Goal: Check status: Check status

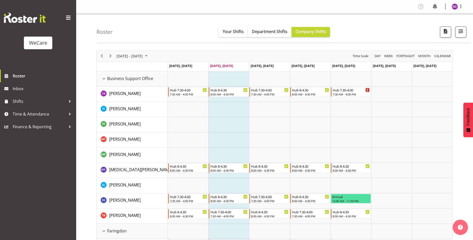
click at [312, 29] on div at bounding box center [459, 31] width 15 height 11
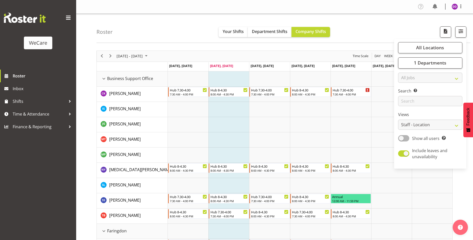
click at [312, 70] on div "All Locations Clear Business Support Office [GEOGRAPHIC_DATA] Ilam [GEOGRAPHIC_…" at bounding box center [430, 104] width 72 height 126
click at [312, 65] on span "1 Departments" at bounding box center [430, 63] width 33 height 6
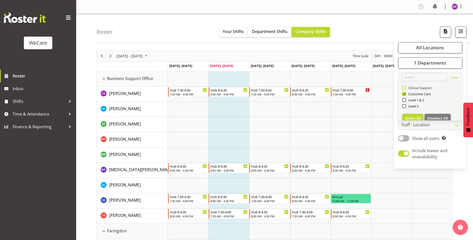
click at [312, 90] on span "Clinical Support" at bounding box center [420, 88] width 26 height 4
click at [312, 89] on input "Clinical Support" at bounding box center [404, 87] width 3 height 3
checkbox input "true"
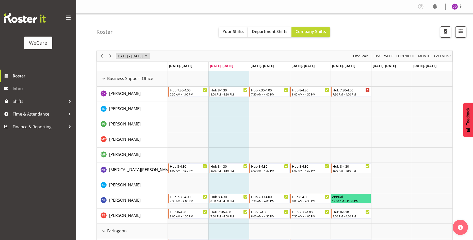
click at [142, 53] on span "[DATE] - [DATE]" at bounding box center [129, 56] width 27 height 6
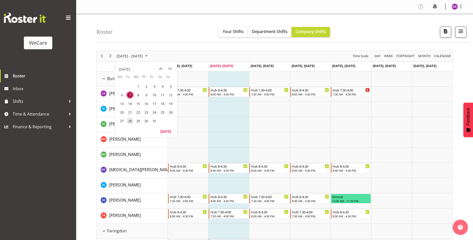
click at [131, 121] on span "28" at bounding box center [130, 121] width 8 height 8
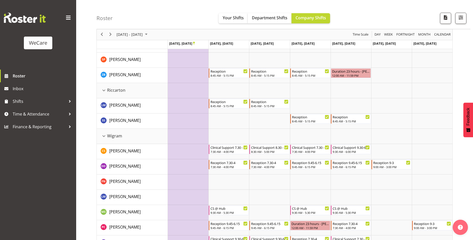
scroll to position [457, 0]
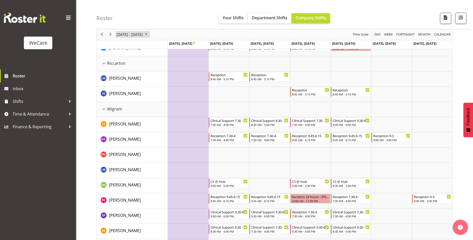
click at [133, 33] on span "[DATE] - [DATE]" at bounding box center [129, 35] width 27 height 6
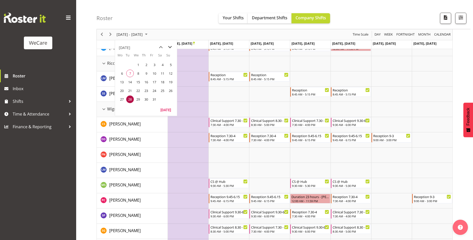
click at [172, 45] on span "next month" at bounding box center [170, 47] width 9 height 9
click at [130, 73] on span "4" at bounding box center [130, 74] width 8 height 8
